Goal: Task Accomplishment & Management: Manage account settings

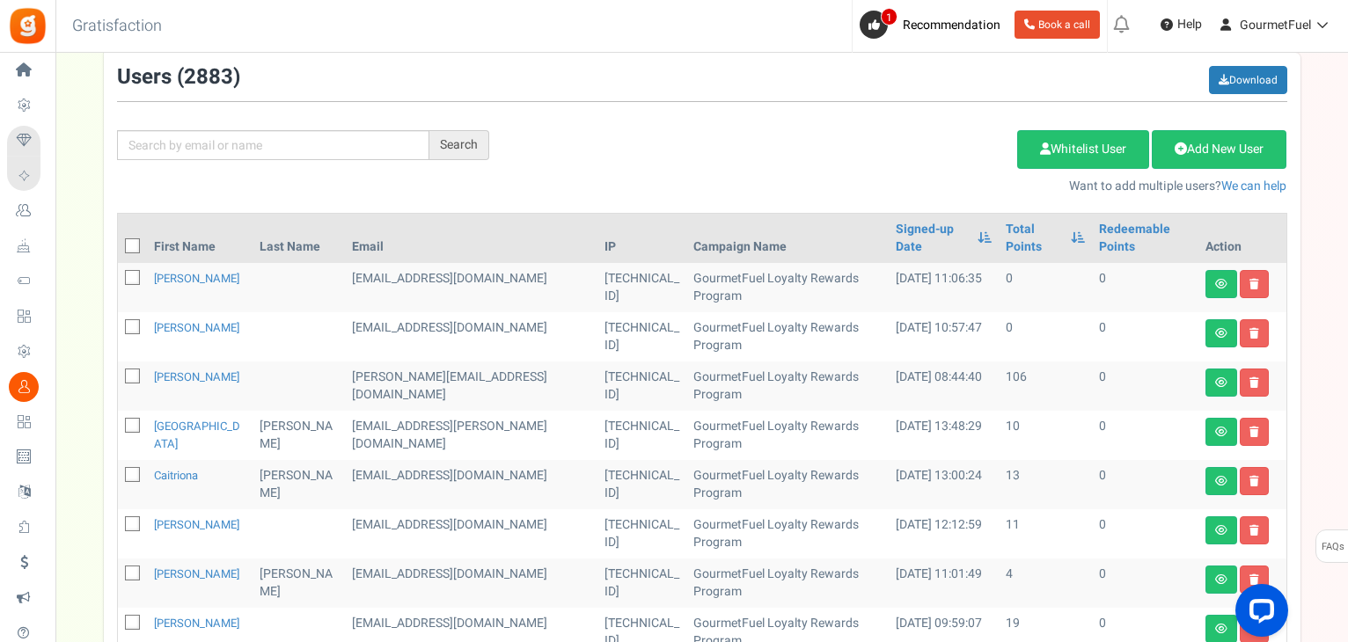
scroll to position [176, 0]
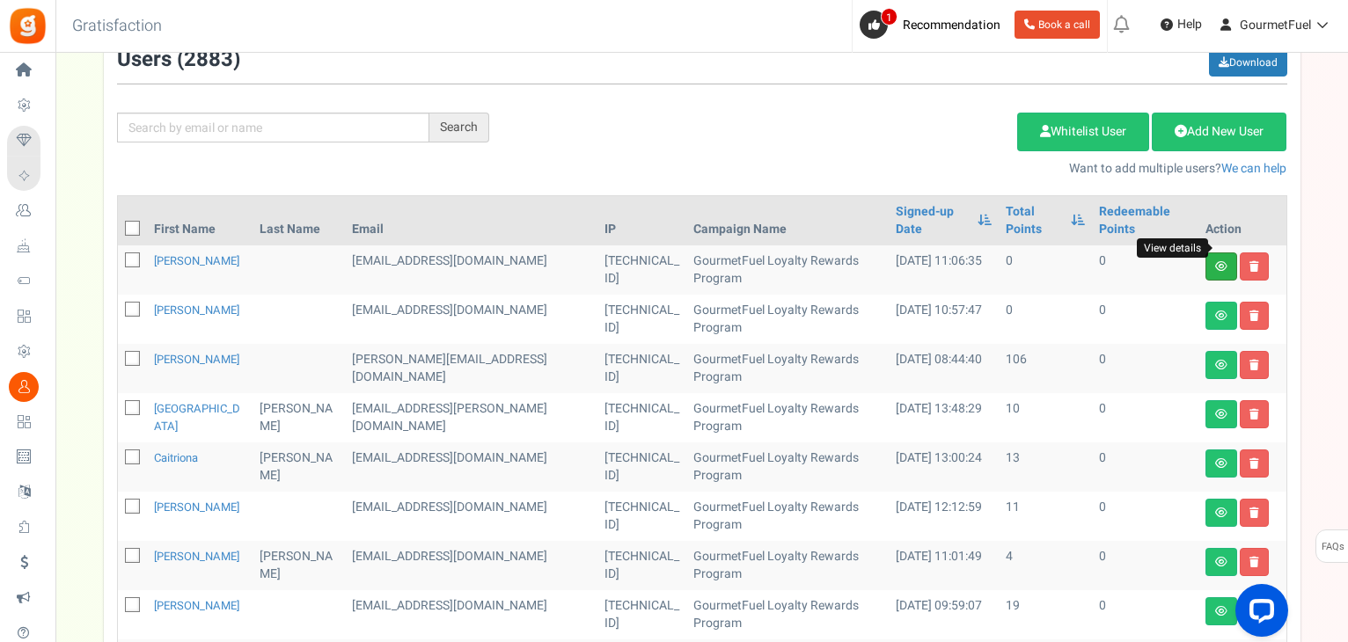
click at [1224, 261] on icon at bounding box center [1221, 266] width 12 height 11
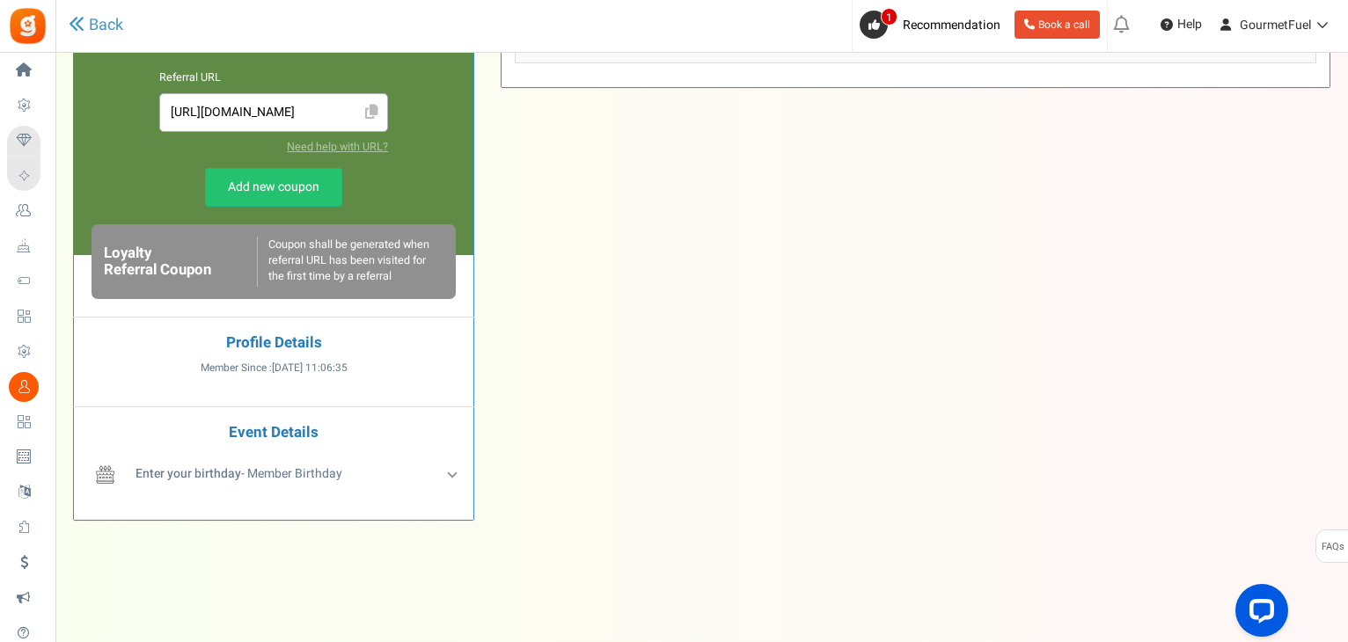
scroll to position [489, 0]
click at [451, 480] on div "Enter your birthday - Member Birthday" at bounding box center [295, 478] width 329 height 32
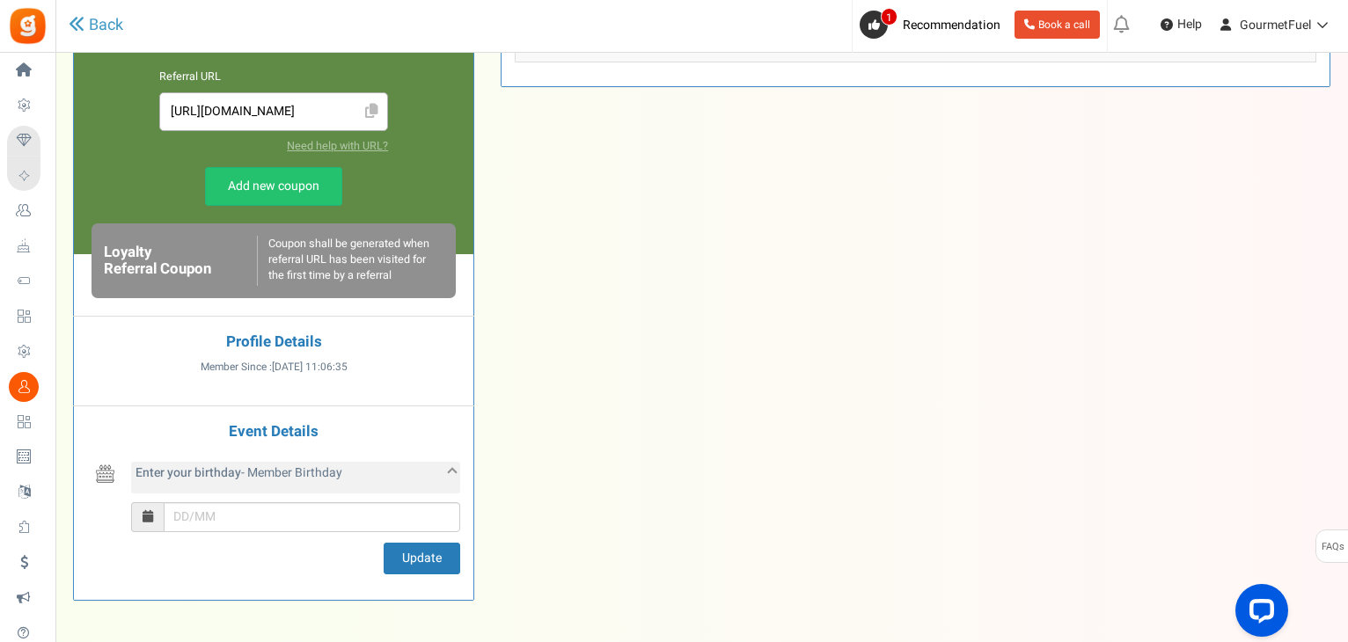
click at [451, 480] on div "Enter your birthday - Member Birthday" at bounding box center [295, 478] width 329 height 32
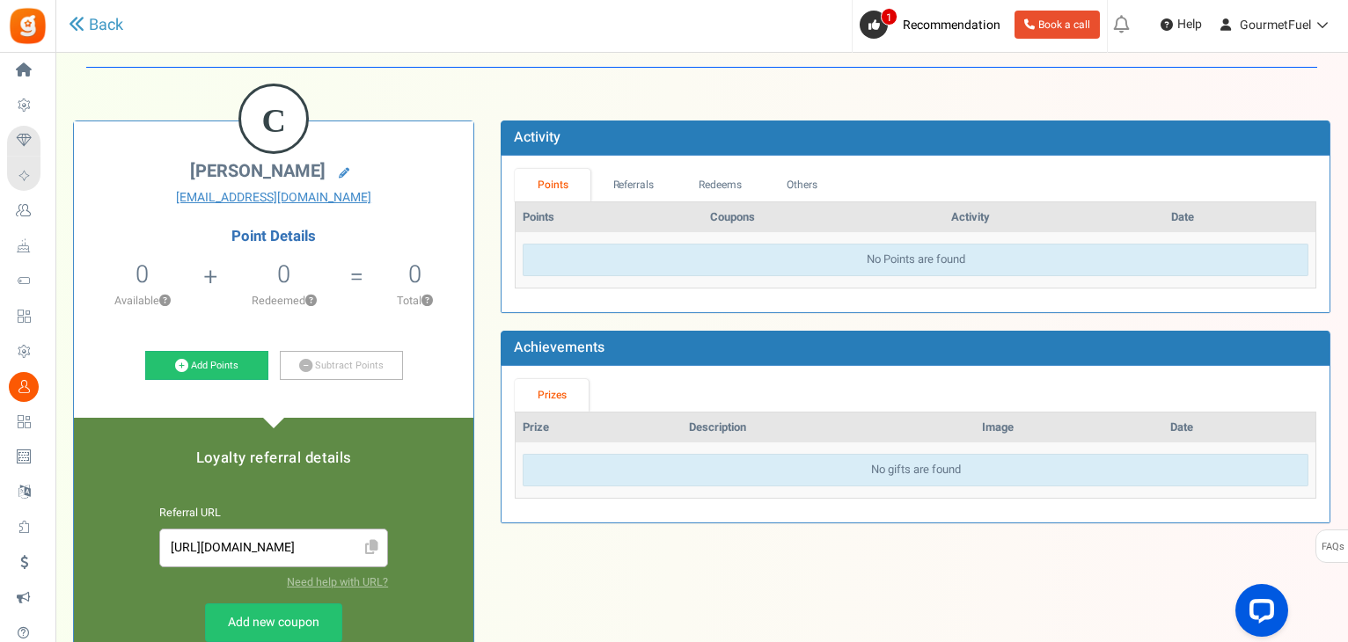
scroll to position [49, 0]
